Goal: Task Accomplishment & Management: Use online tool/utility

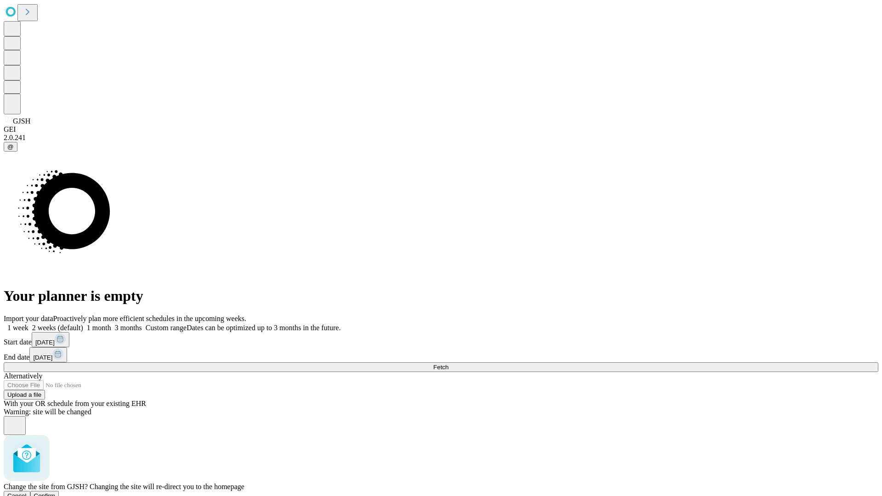
click at [56, 492] on span "Confirm" at bounding box center [45, 495] width 22 height 7
click at [28, 324] on label "1 week" at bounding box center [16, 328] width 25 height 8
click at [448, 364] on span "Fetch" at bounding box center [440, 367] width 15 height 7
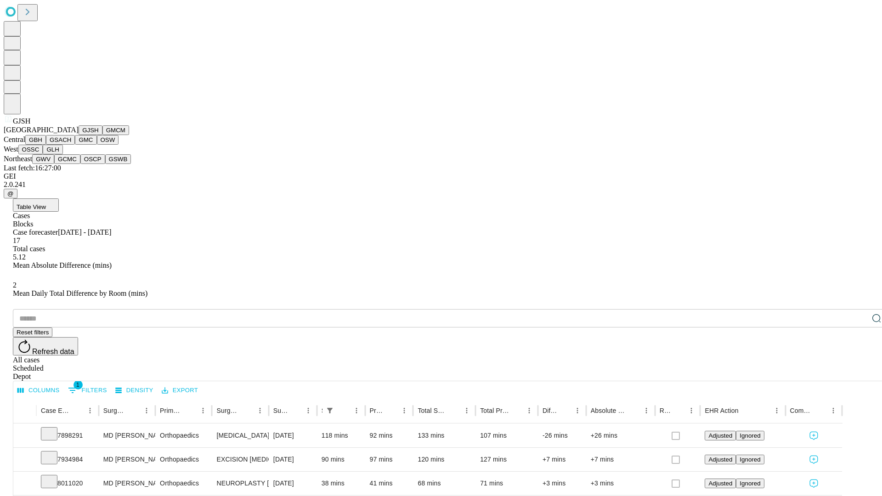
click at [102, 135] on button "GMCM" at bounding box center [115, 130] width 27 height 10
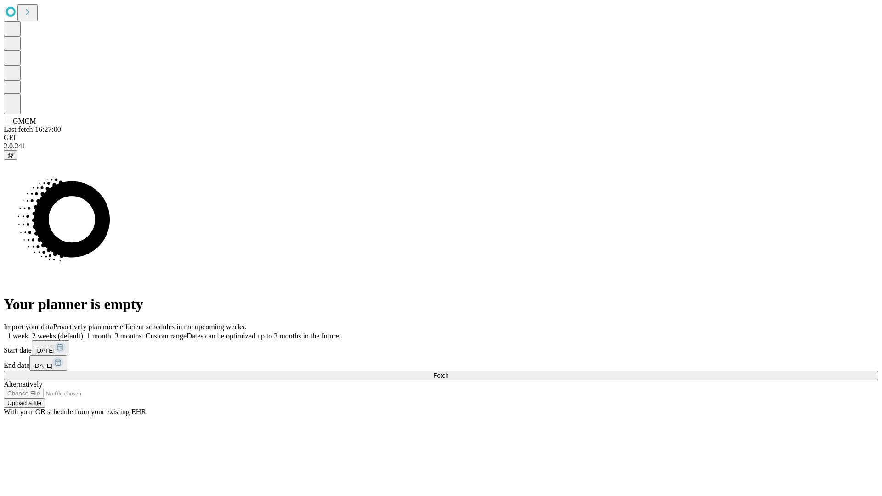
click at [28, 332] on label "1 week" at bounding box center [16, 336] width 25 height 8
click at [448, 372] on span "Fetch" at bounding box center [440, 375] width 15 height 7
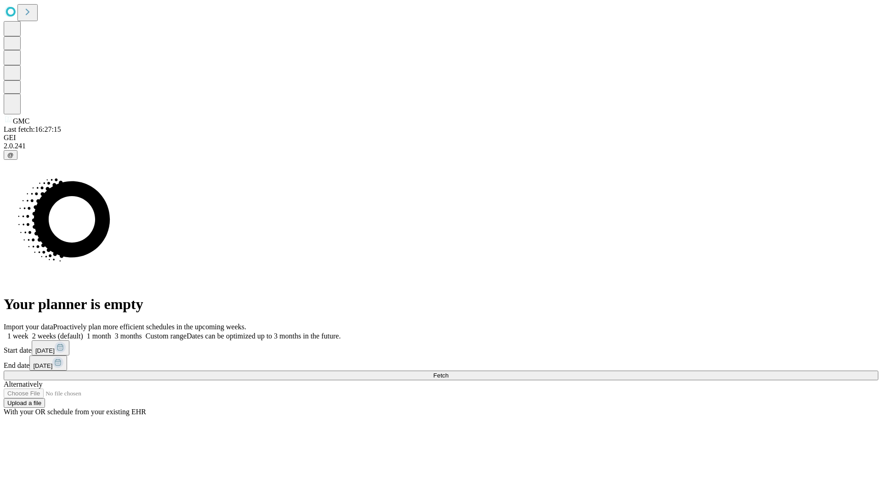
click at [28, 332] on label "1 week" at bounding box center [16, 336] width 25 height 8
click at [448, 372] on span "Fetch" at bounding box center [440, 375] width 15 height 7
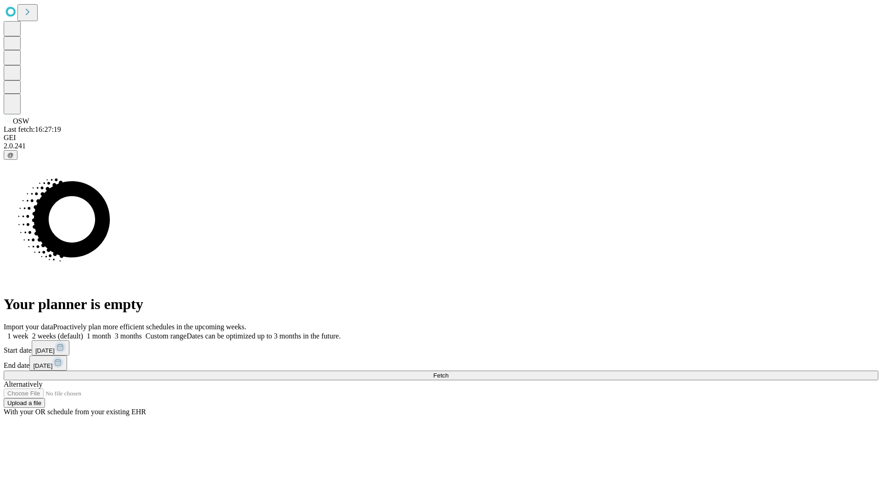
click at [448, 372] on span "Fetch" at bounding box center [440, 375] width 15 height 7
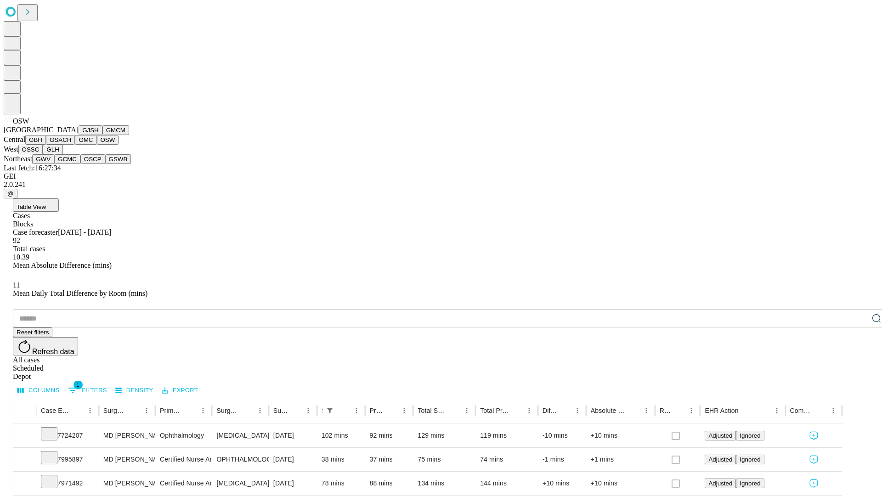
click at [43, 154] on button "OSSC" at bounding box center [30, 150] width 25 height 10
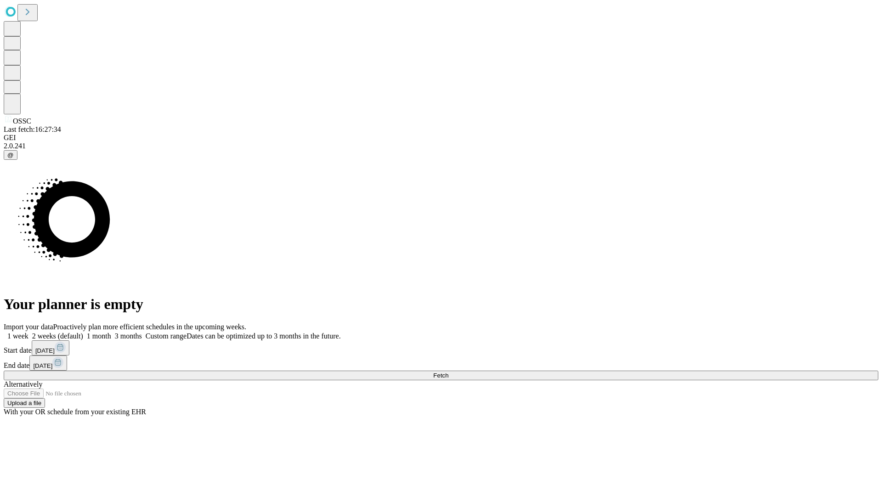
click at [28, 332] on label "1 week" at bounding box center [16, 336] width 25 height 8
click at [448, 372] on span "Fetch" at bounding box center [440, 375] width 15 height 7
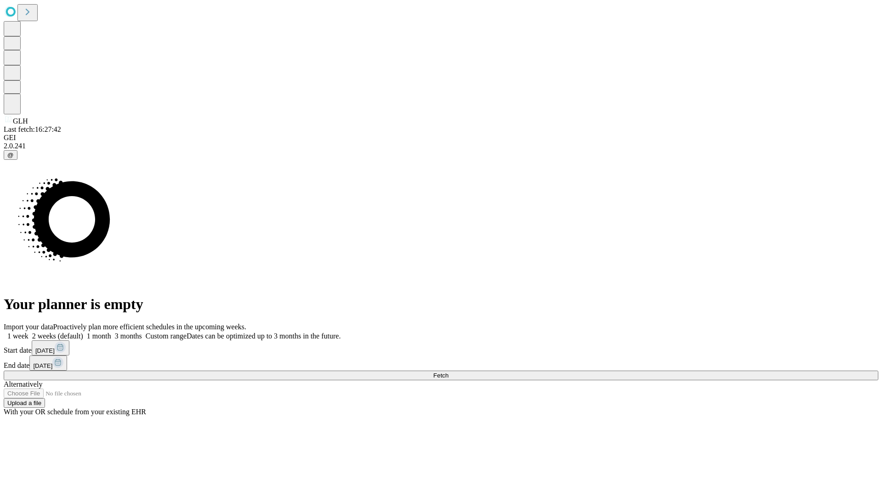
click at [28, 332] on label "1 week" at bounding box center [16, 336] width 25 height 8
click at [448, 372] on span "Fetch" at bounding box center [440, 375] width 15 height 7
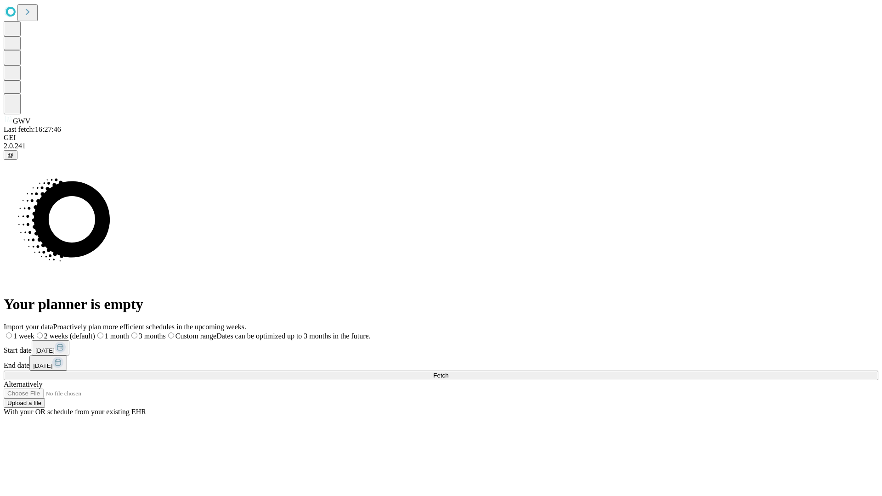
click at [34, 332] on label "1 week" at bounding box center [19, 336] width 31 height 8
click at [448, 372] on span "Fetch" at bounding box center [440, 375] width 15 height 7
